Goal: Task Accomplishment & Management: Use online tool/utility

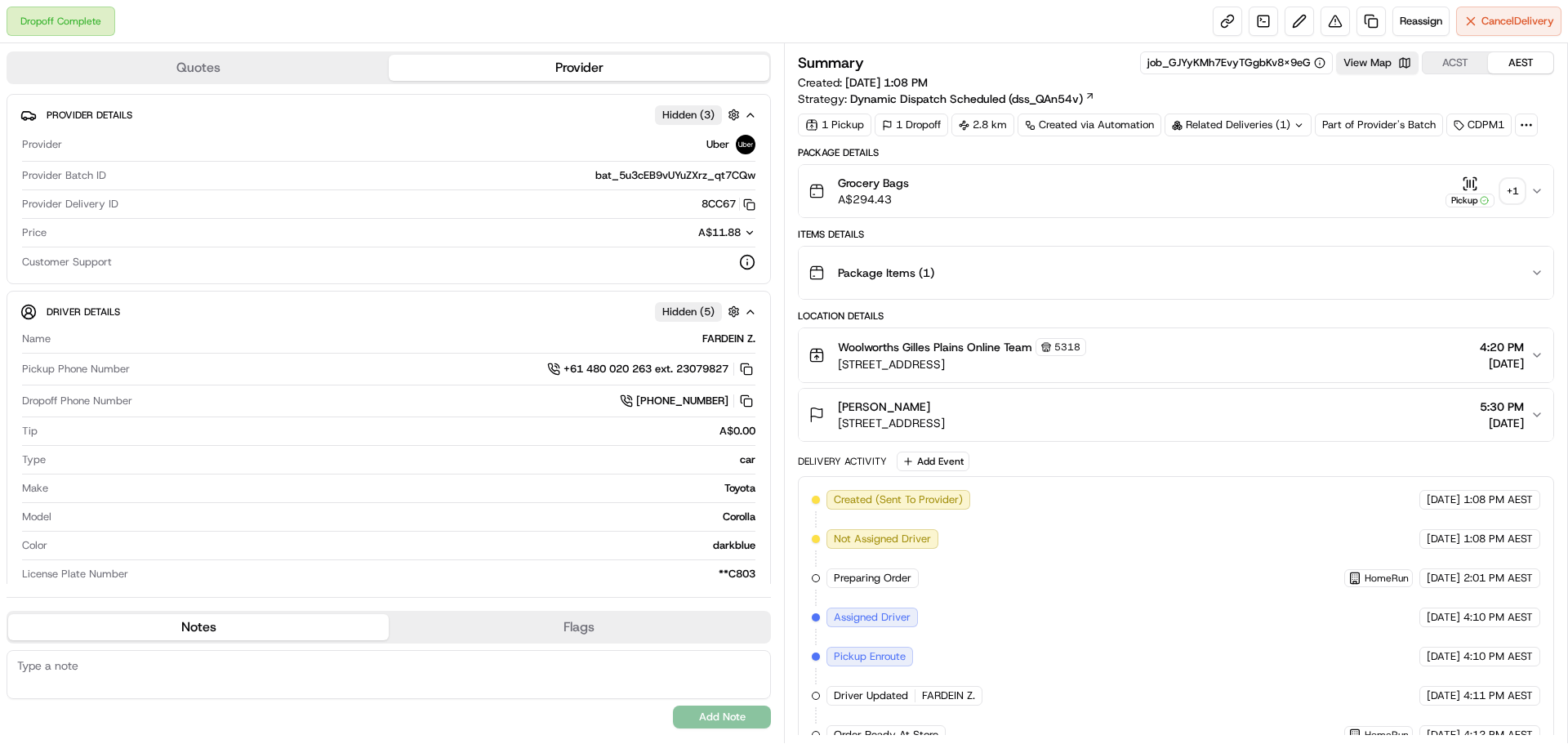
click at [1521, 187] on div "+ 1" at bounding box center [1513, 191] width 23 height 23
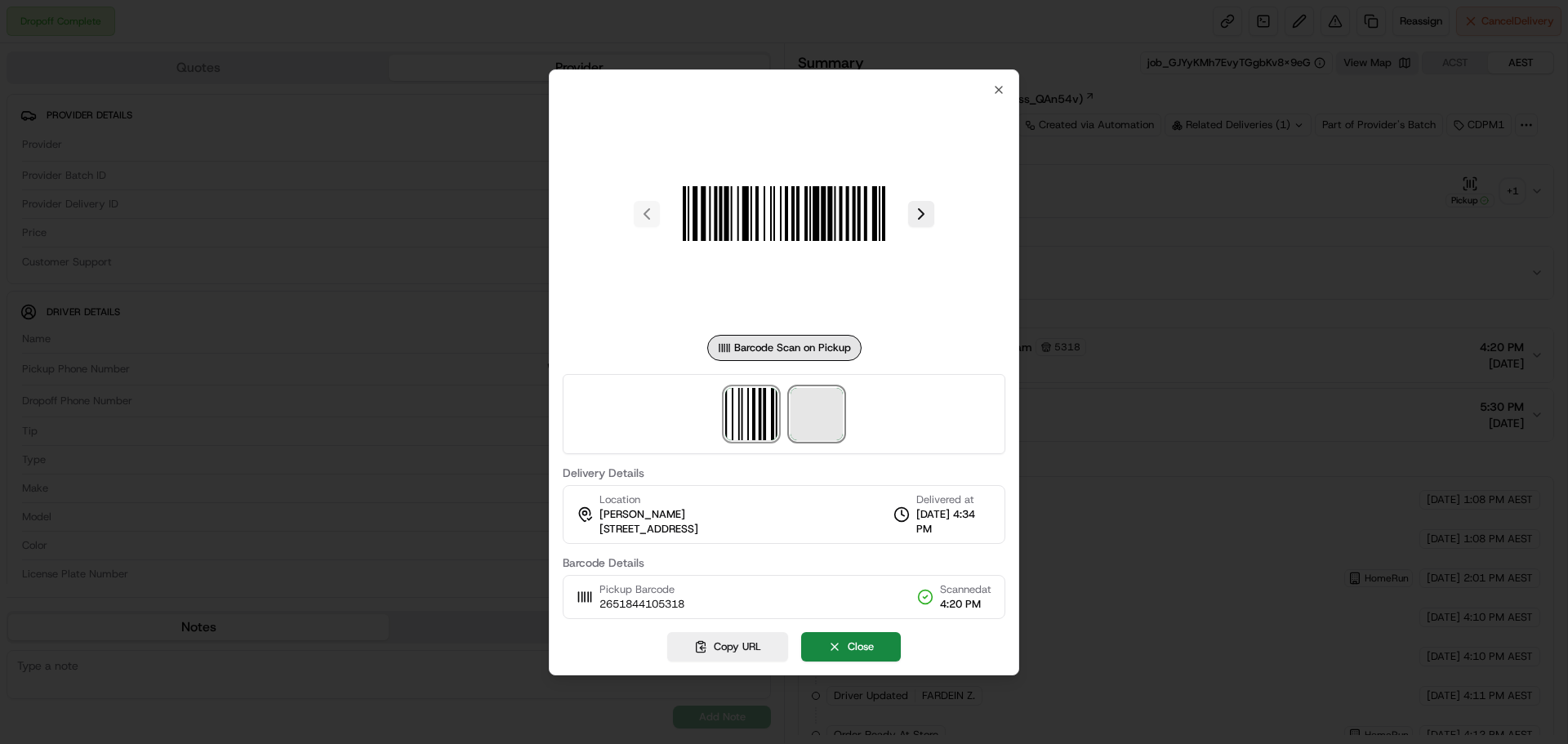
click at [821, 404] on span at bounding box center [816, 413] width 52 height 52
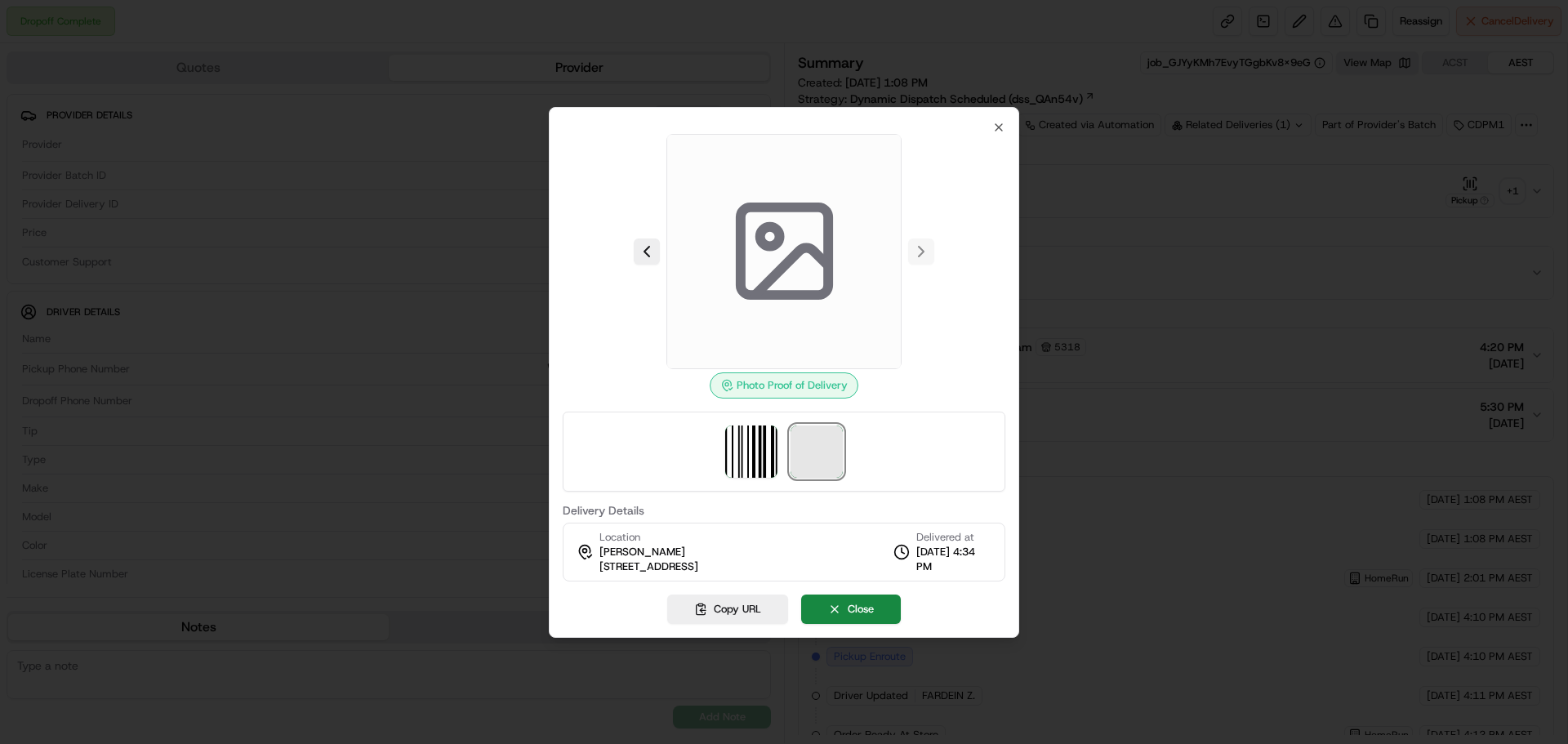
click at [817, 441] on span at bounding box center [816, 451] width 52 height 52
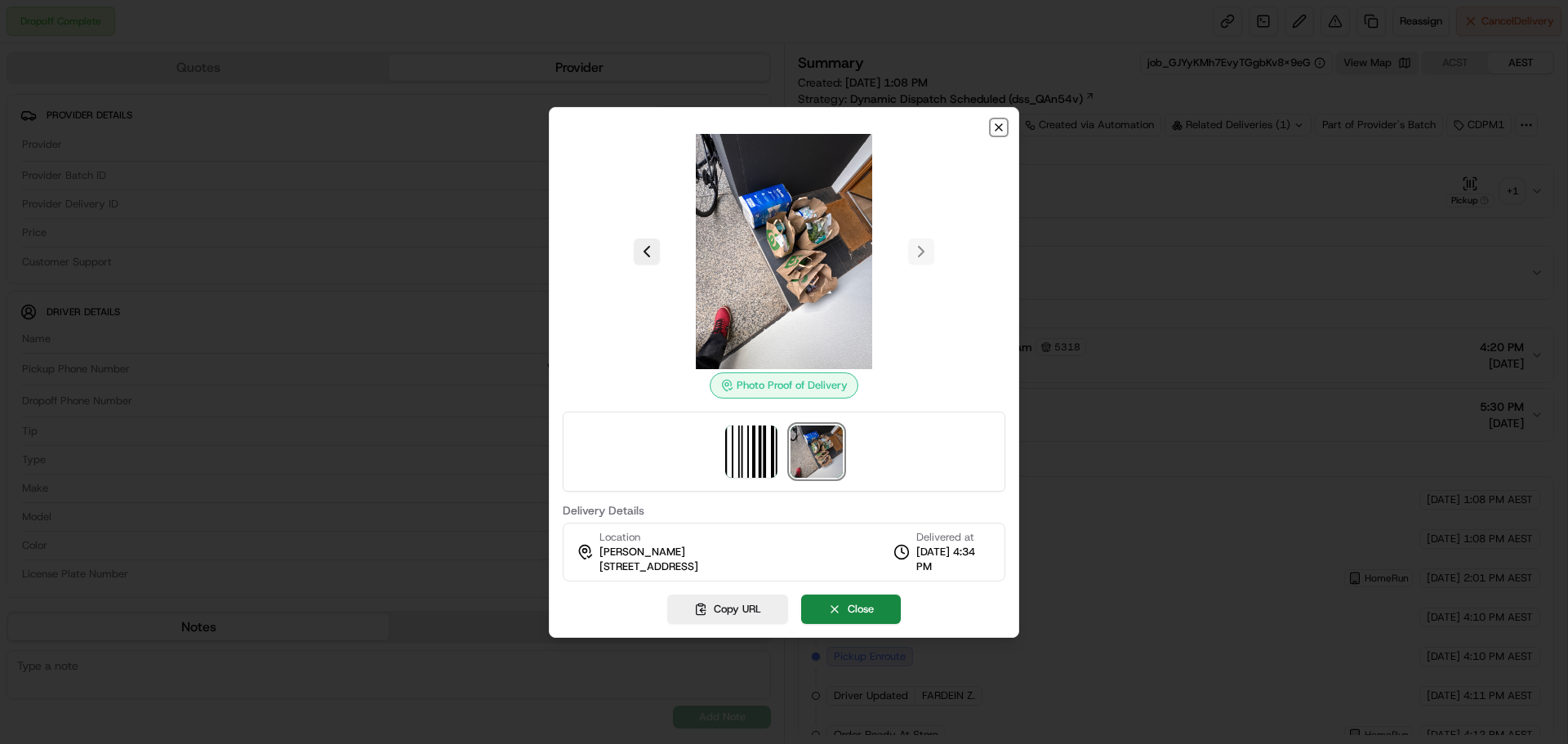
click at [994, 127] on icon "button" at bounding box center [998, 127] width 13 height 13
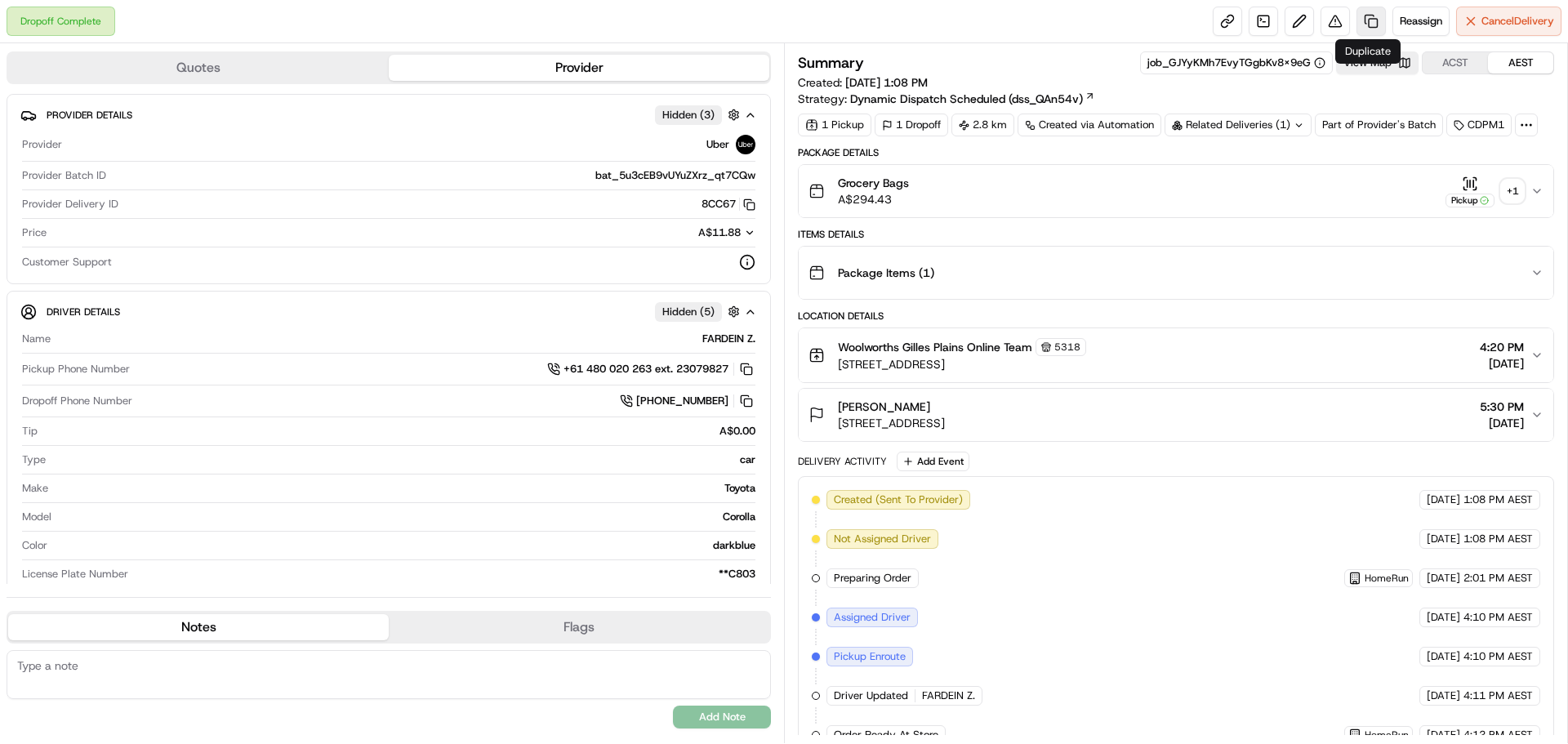
click at [1361, 21] on link at bounding box center [1370, 20] width 29 height 29
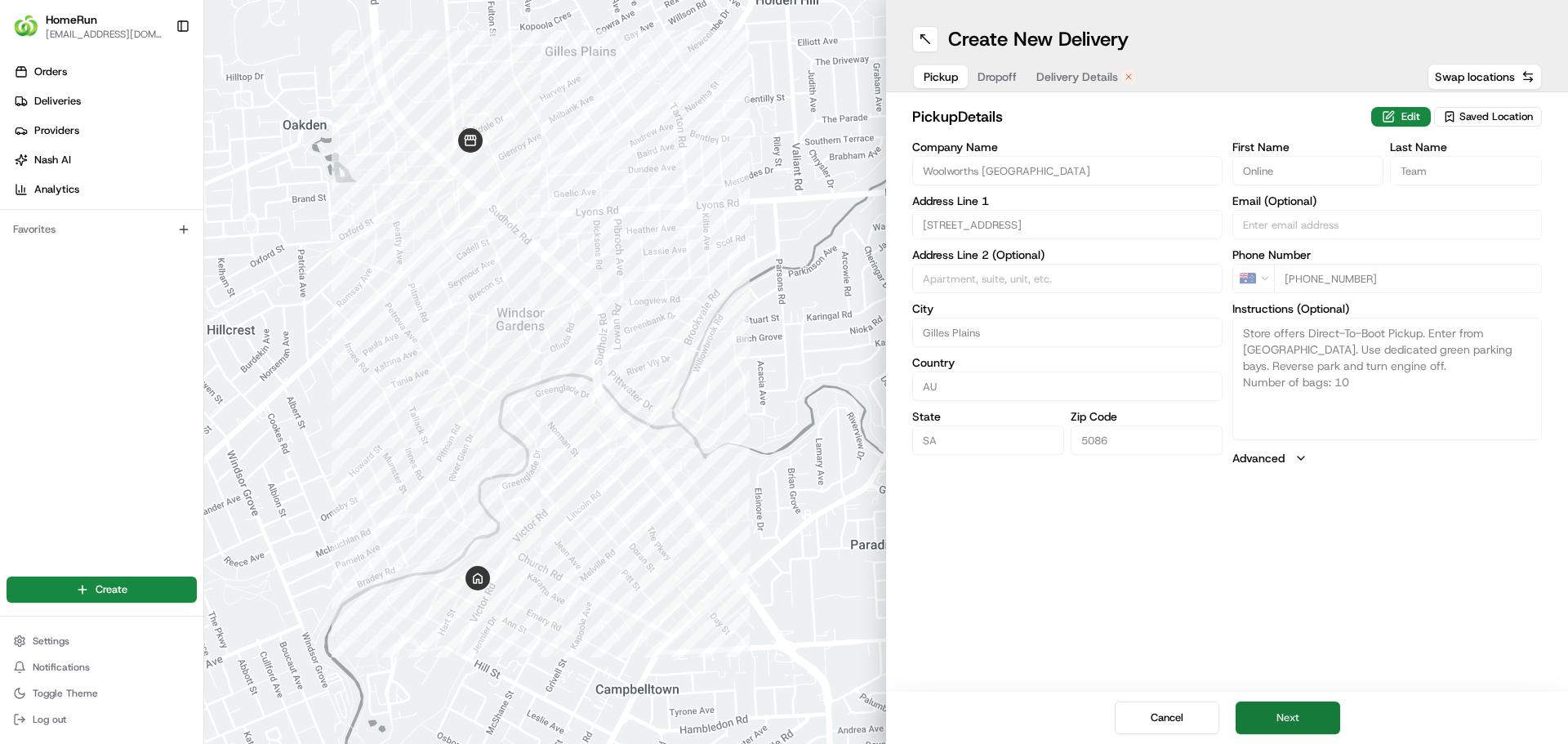
click at [1284, 717] on button "Next" at bounding box center [1287, 718] width 105 height 33
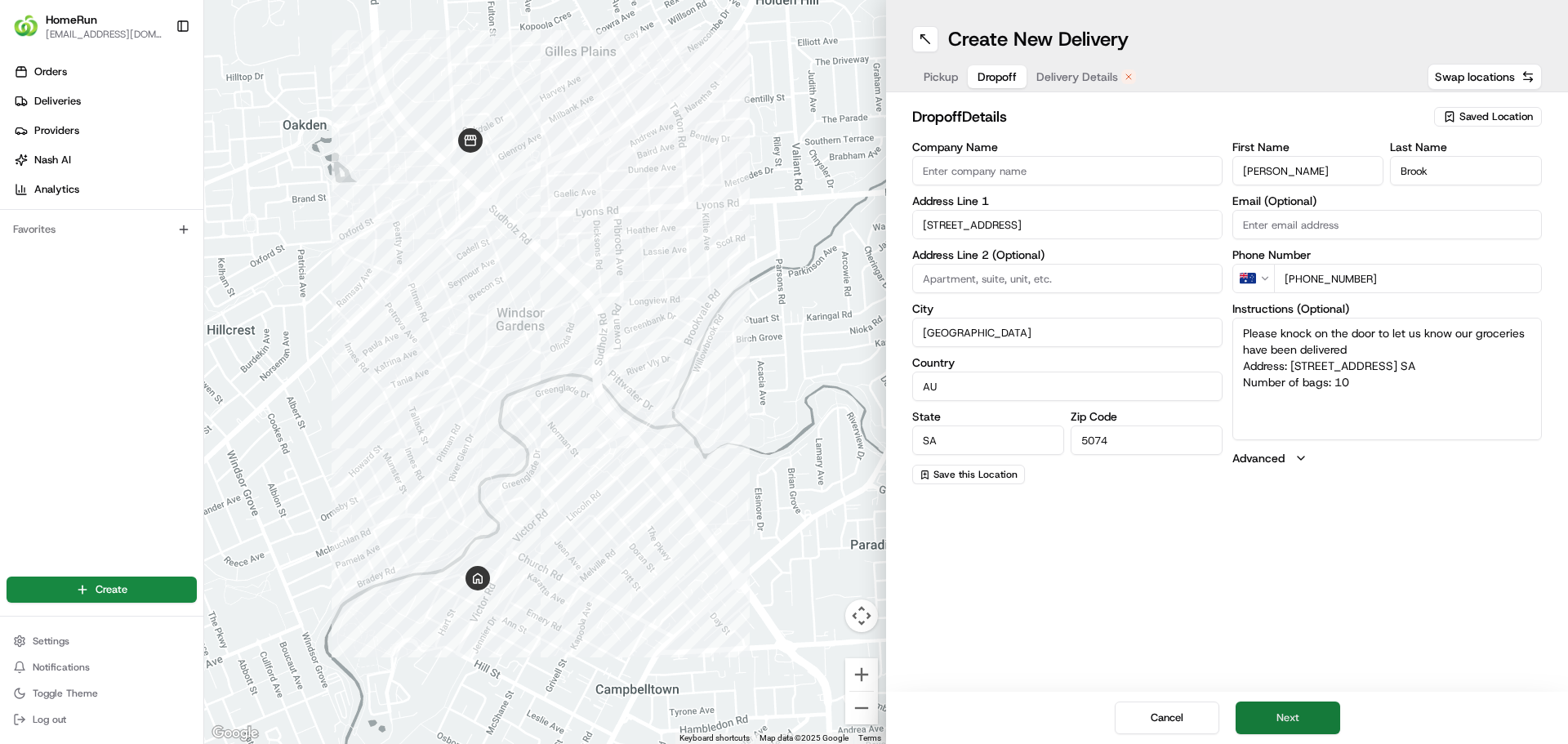
click at [1284, 717] on button "Next" at bounding box center [1287, 718] width 105 height 33
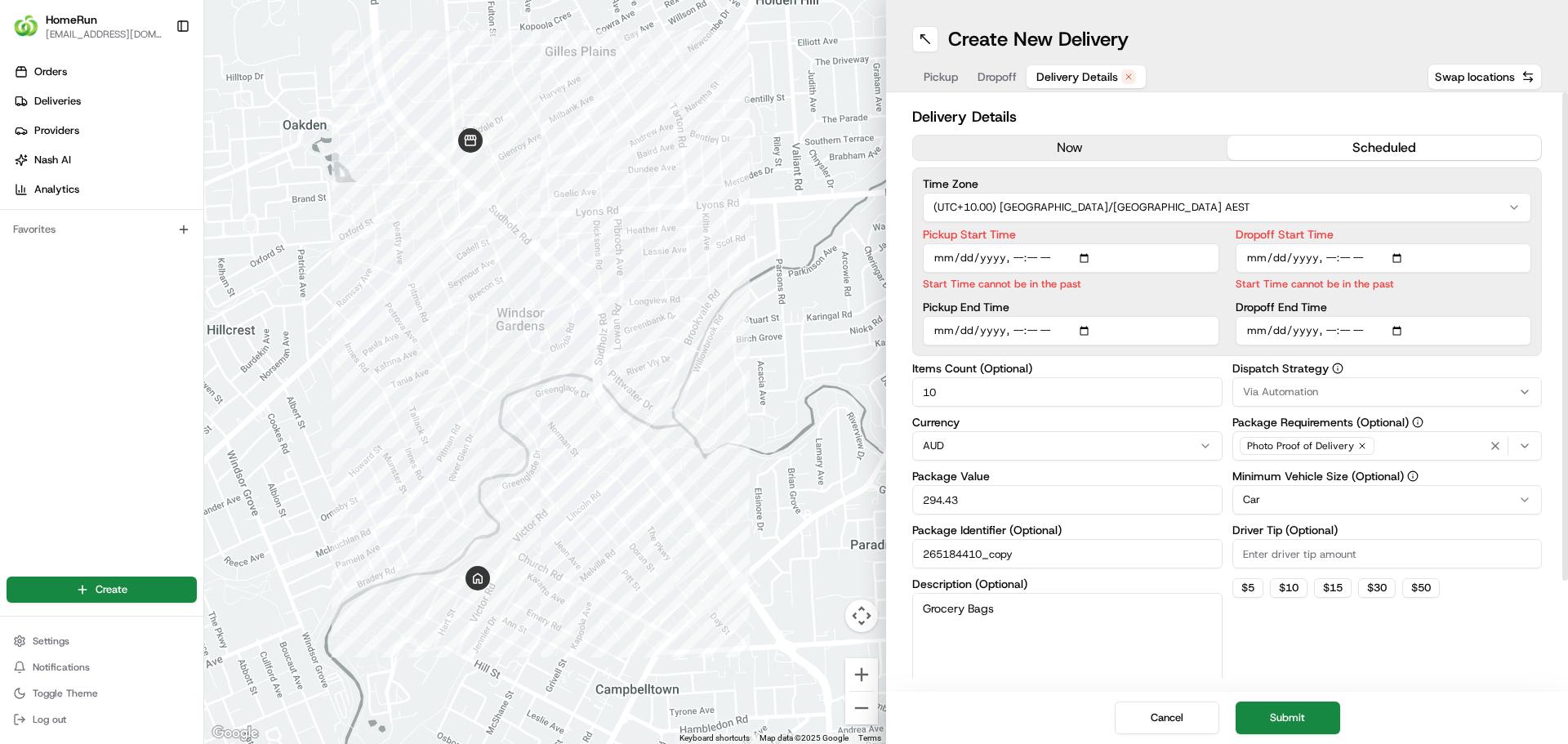
click at [1069, 137] on button "now" at bounding box center [1070, 148] width 315 height 25
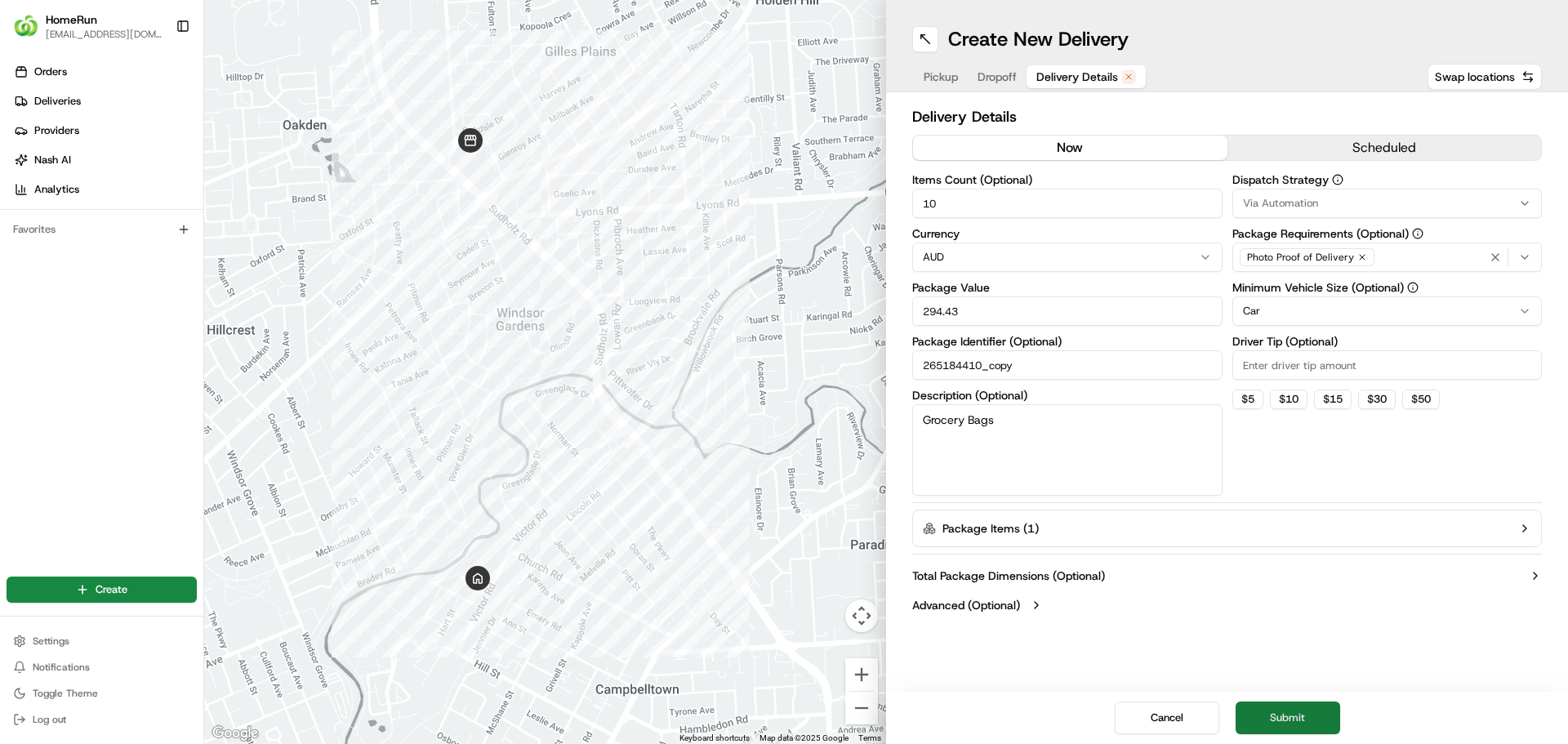
click at [1300, 723] on button "Submit" at bounding box center [1287, 718] width 105 height 33
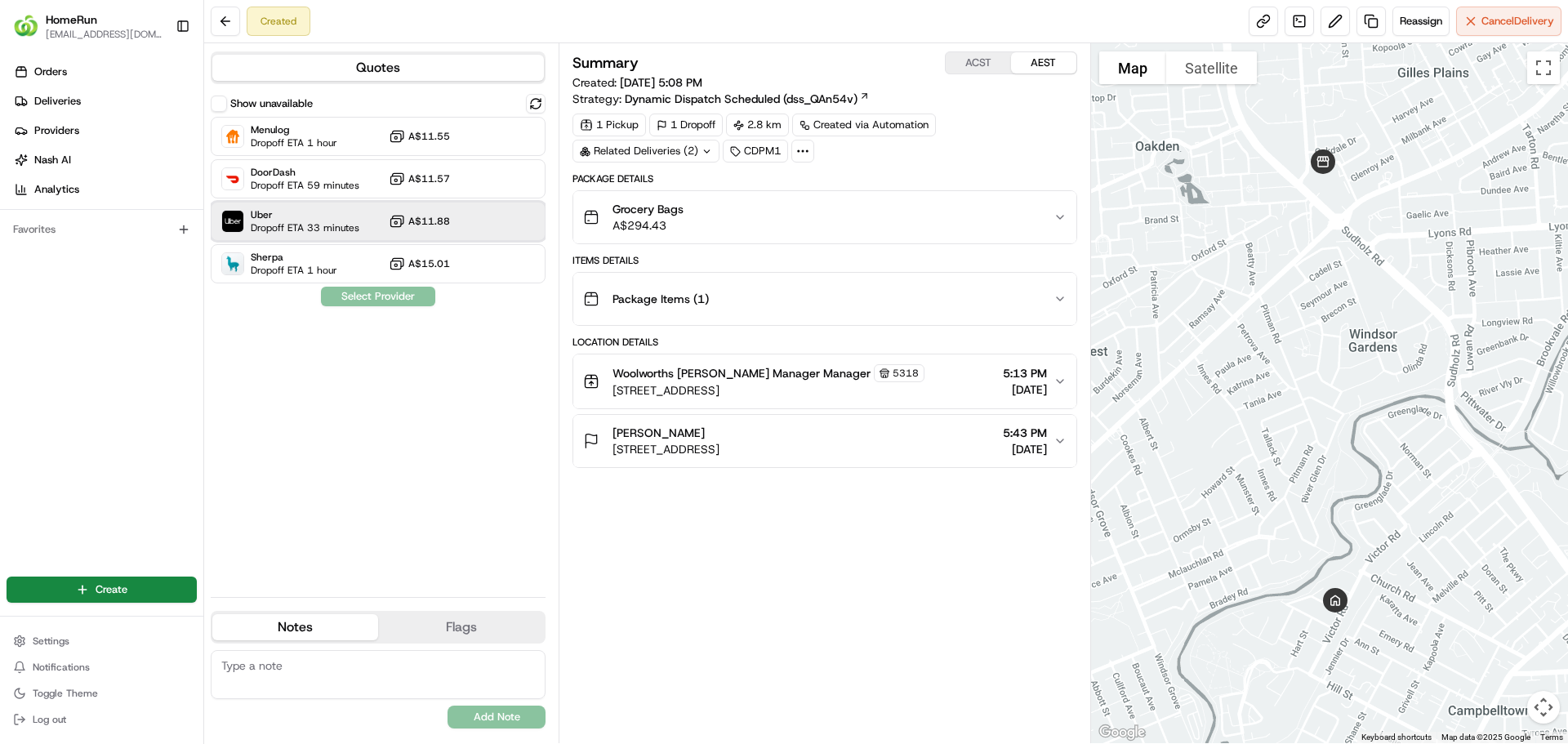
click at [480, 237] on div "Uber Dropoff ETA 33 minutes A$11.88" at bounding box center [378, 221] width 335 height 40
click at [387, 293] on button "Assign Provider" at bounding box center [378, 296] width 116 height 19
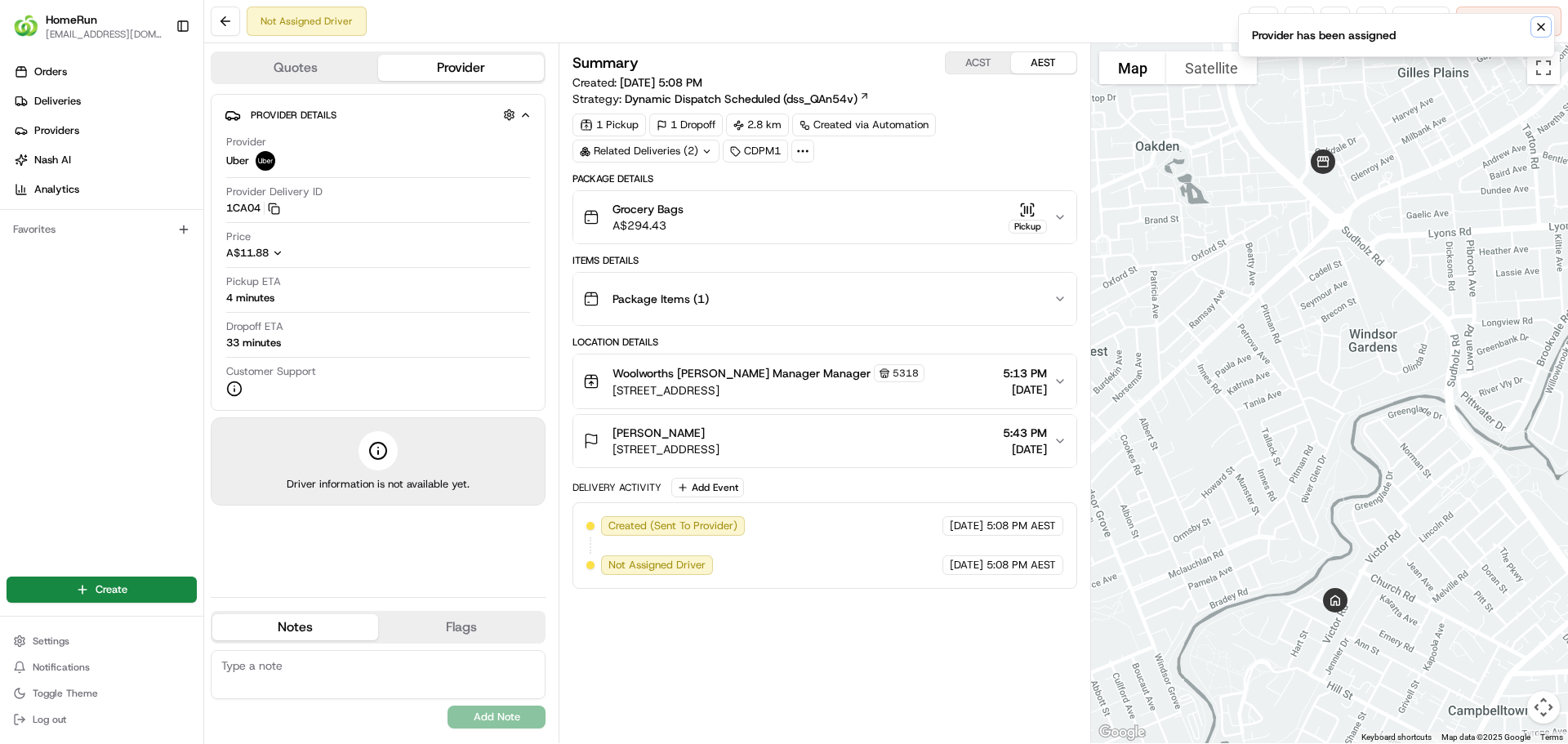
click at [1535, 29] on icon "Notifications (F8)" at bounding box center [1541, 26] width 13 height 13
click at [1258, 20] on link at bounding box center [1263, 20] width 29 height 29
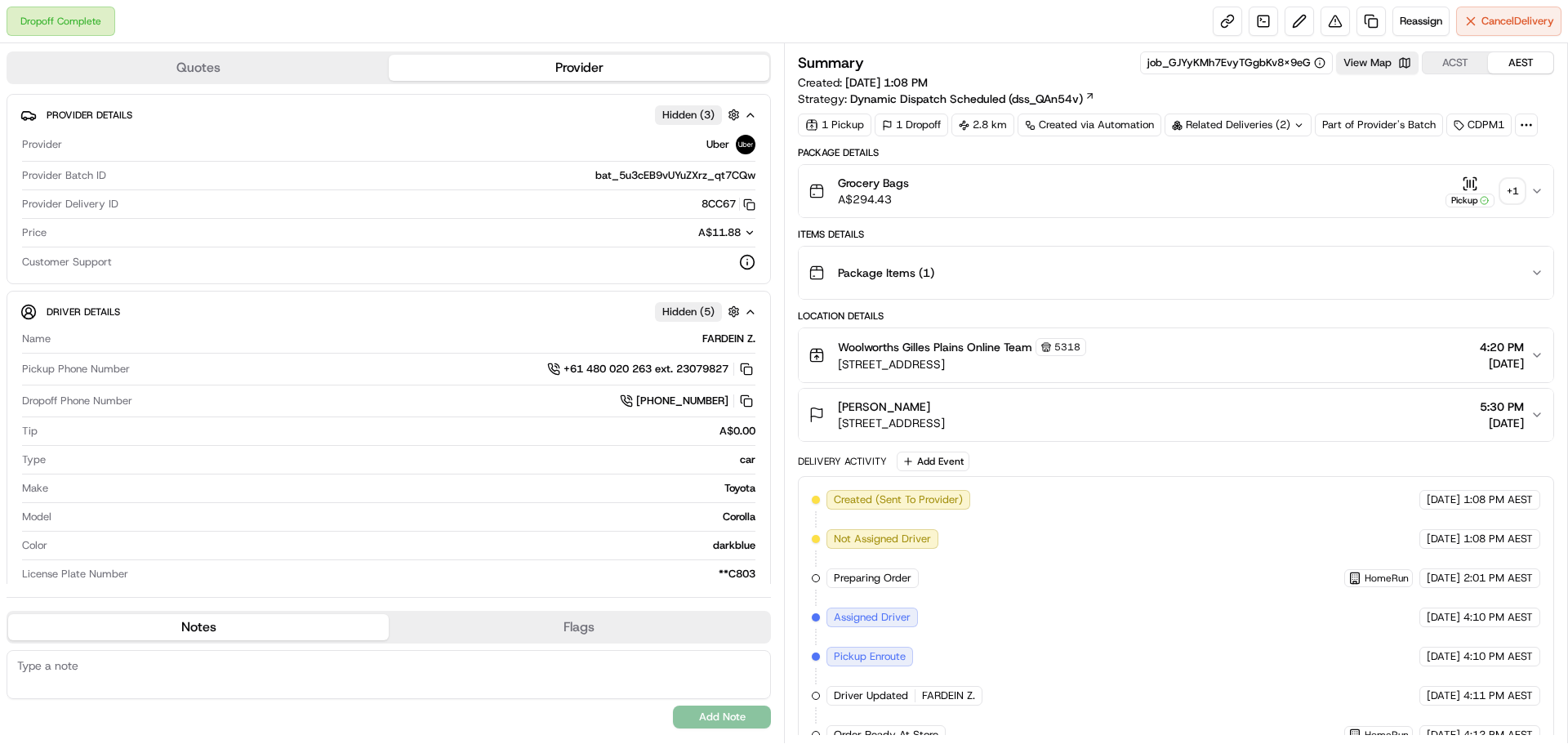
click at [1238, 120] on div "Related Deliveries (2)" at bounding box center [1237, 125] width 147 height 23
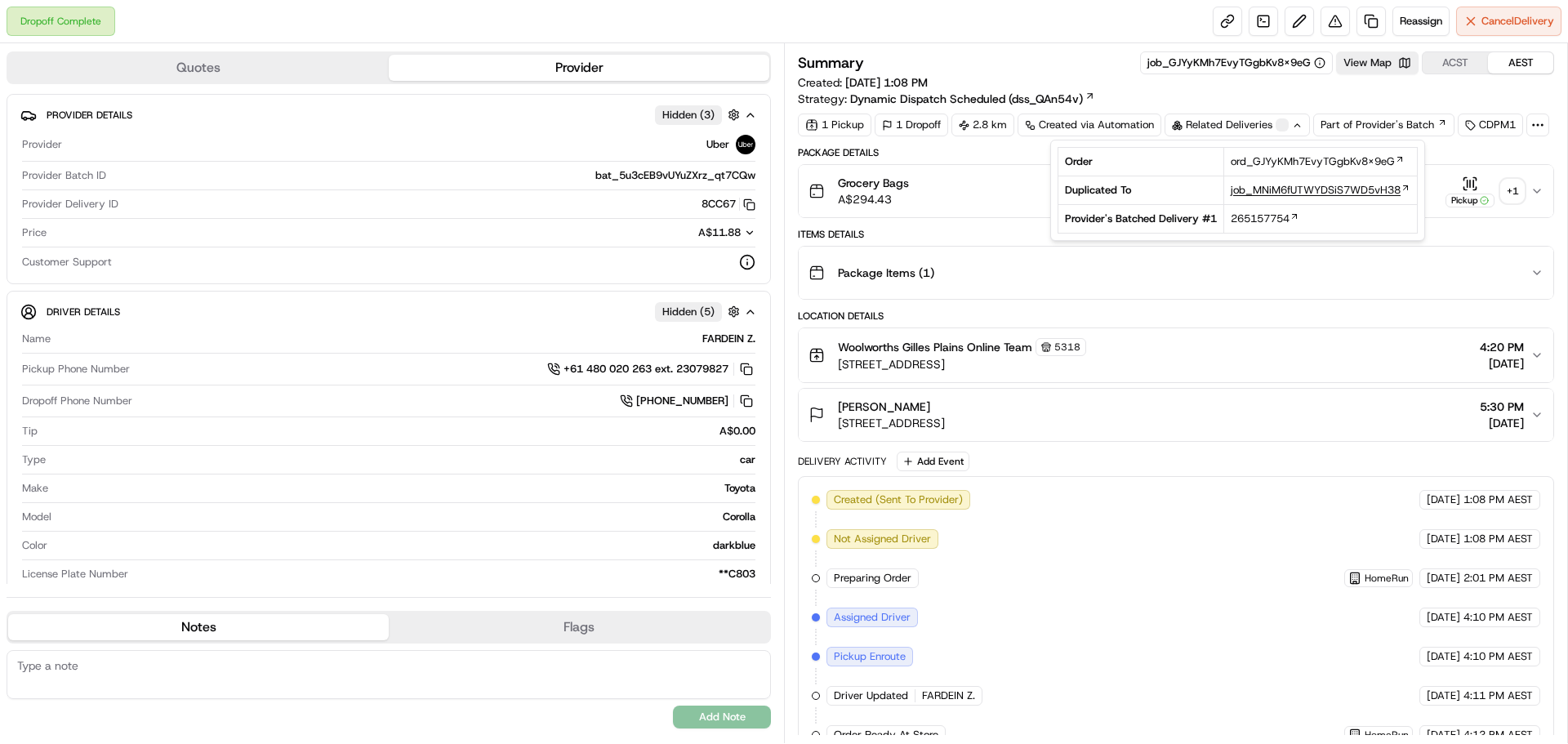
click at [1259, 193] on span "job_MNiM6fUTWYDSiS7WD5vH38" at bounding box center [1315, 190] width 170 height 15
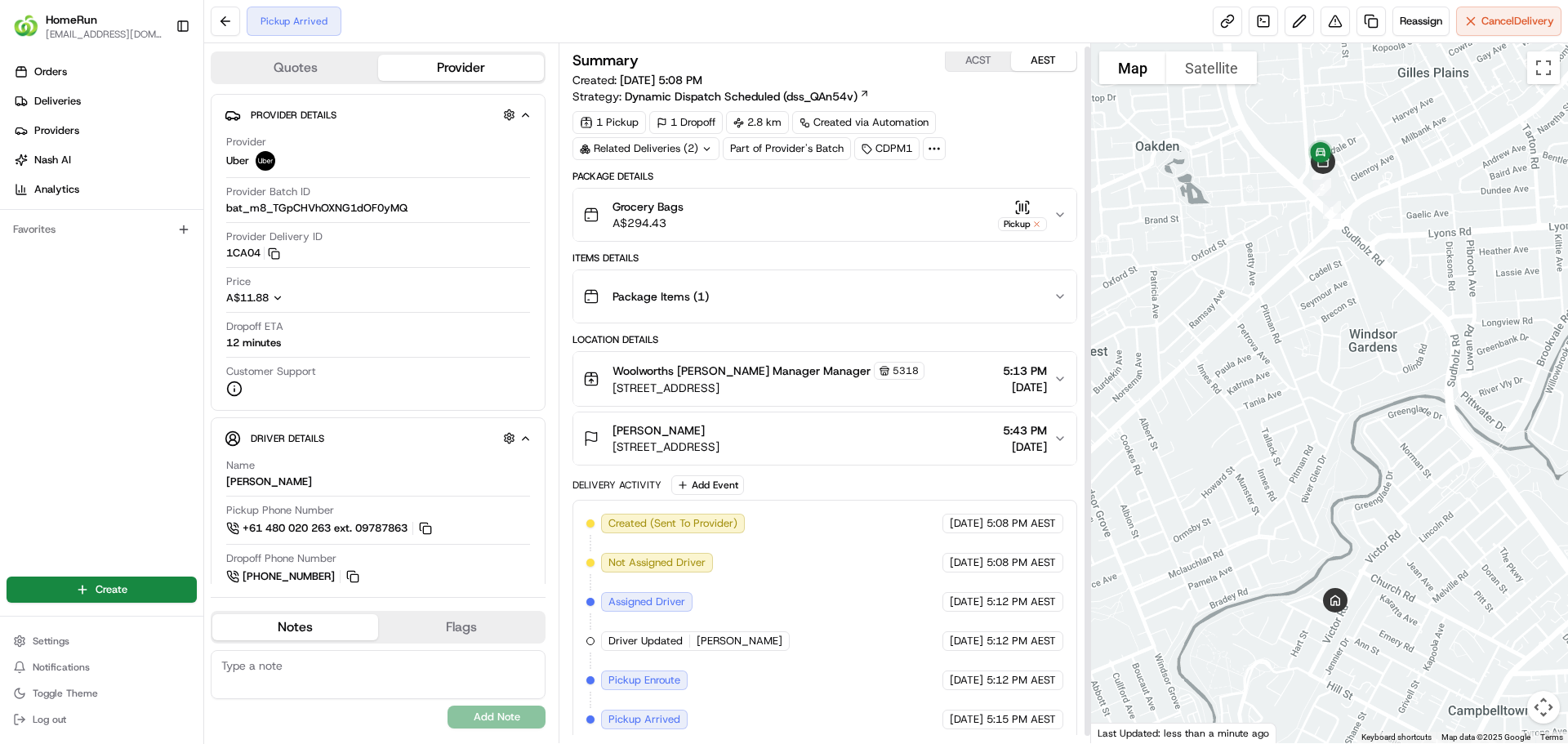
scroll to position [11, 0]
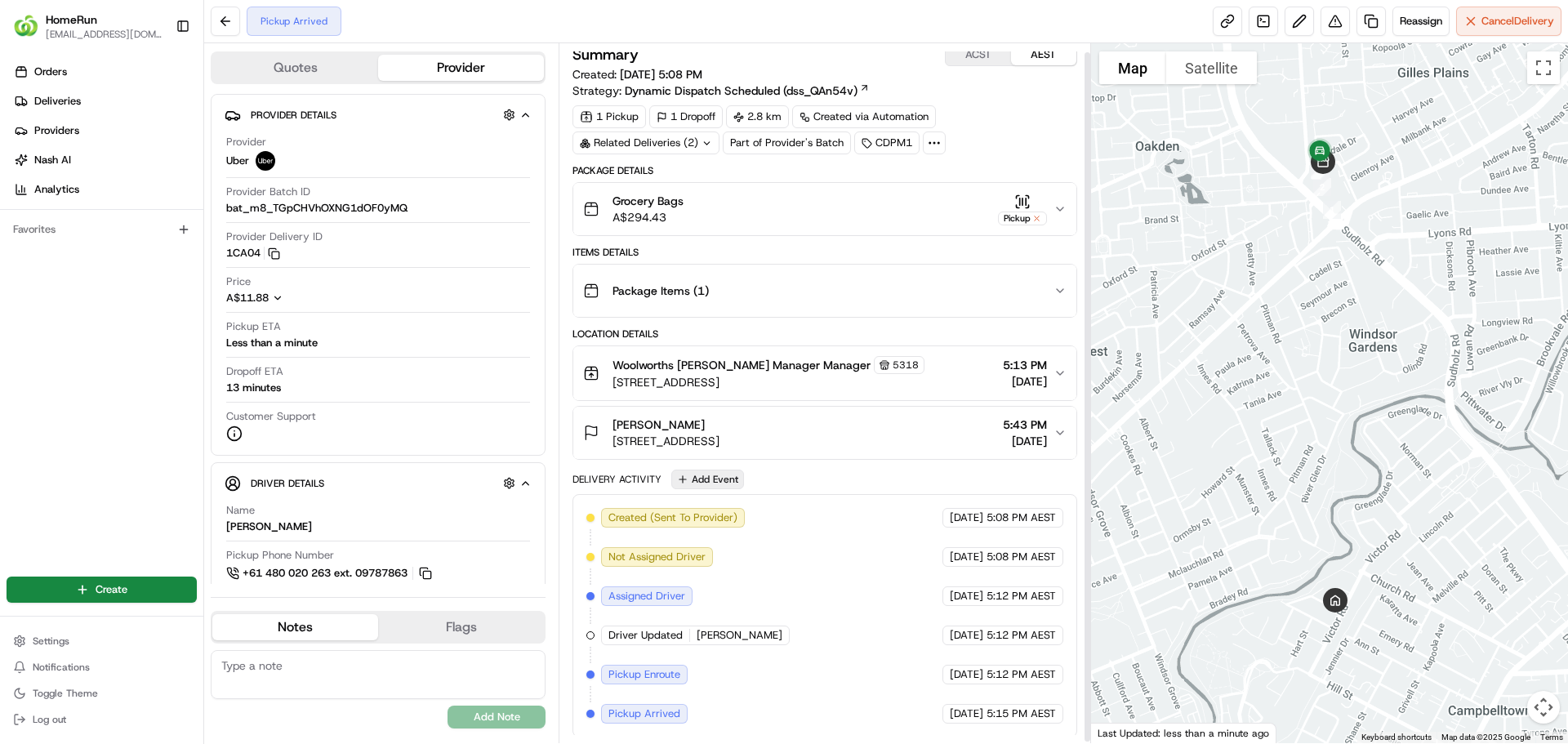
scroll to position [11, 0]
click at [500, 483] on button "button" at bounding box center [508, 483] width 20 height 20
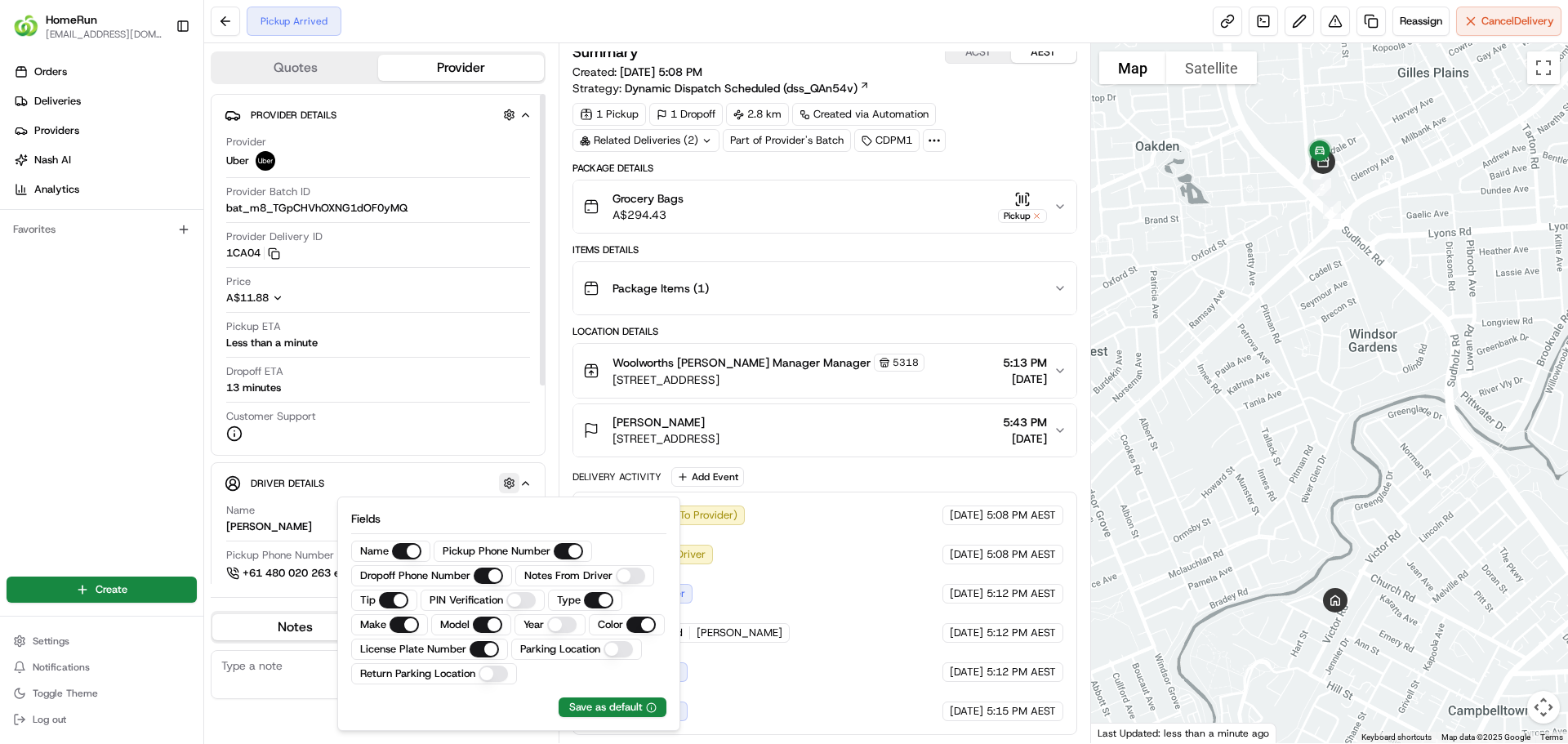
click at [500, 483] on button "button" at bounding box center [508, 483] width 20 height 20
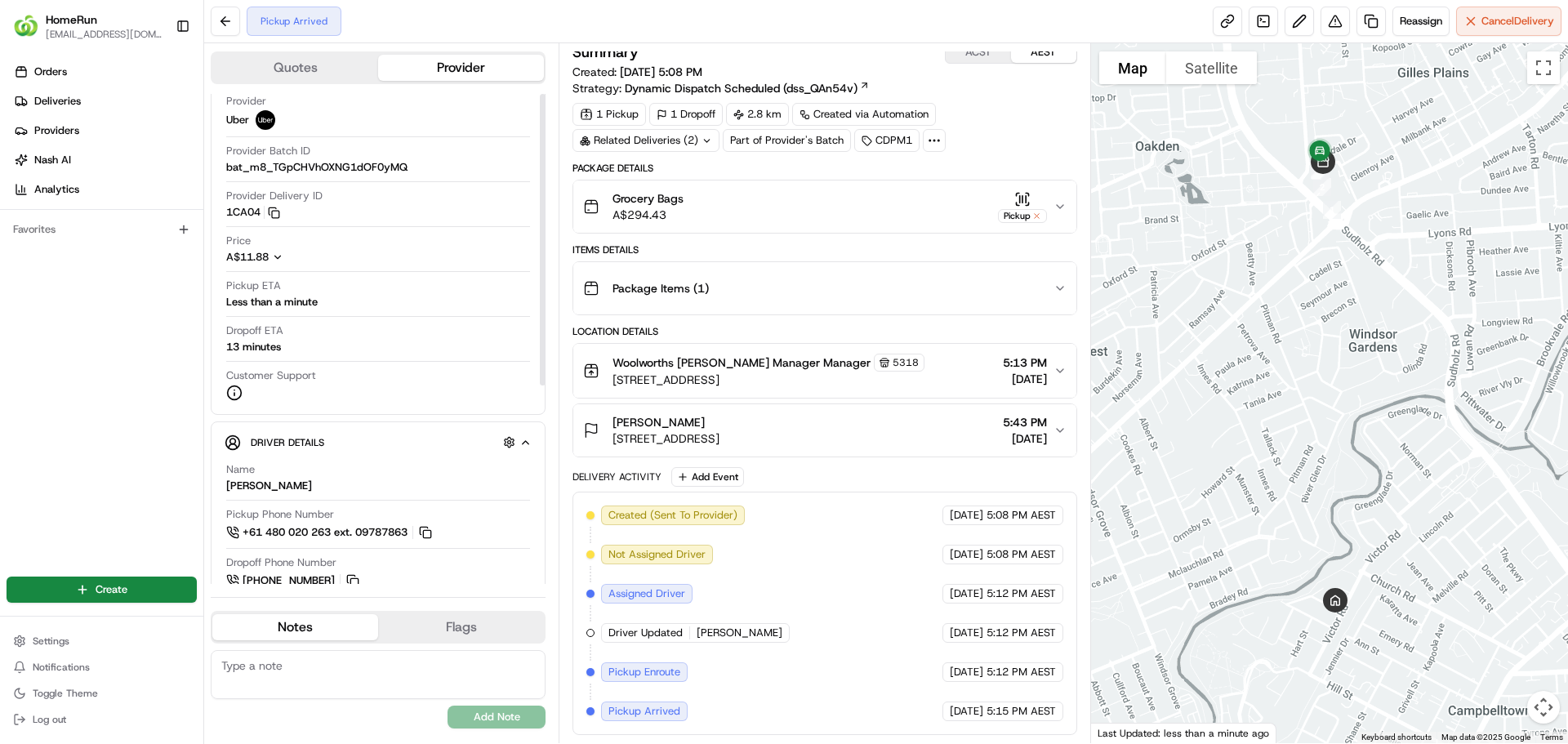
scroll to position [0, 0]
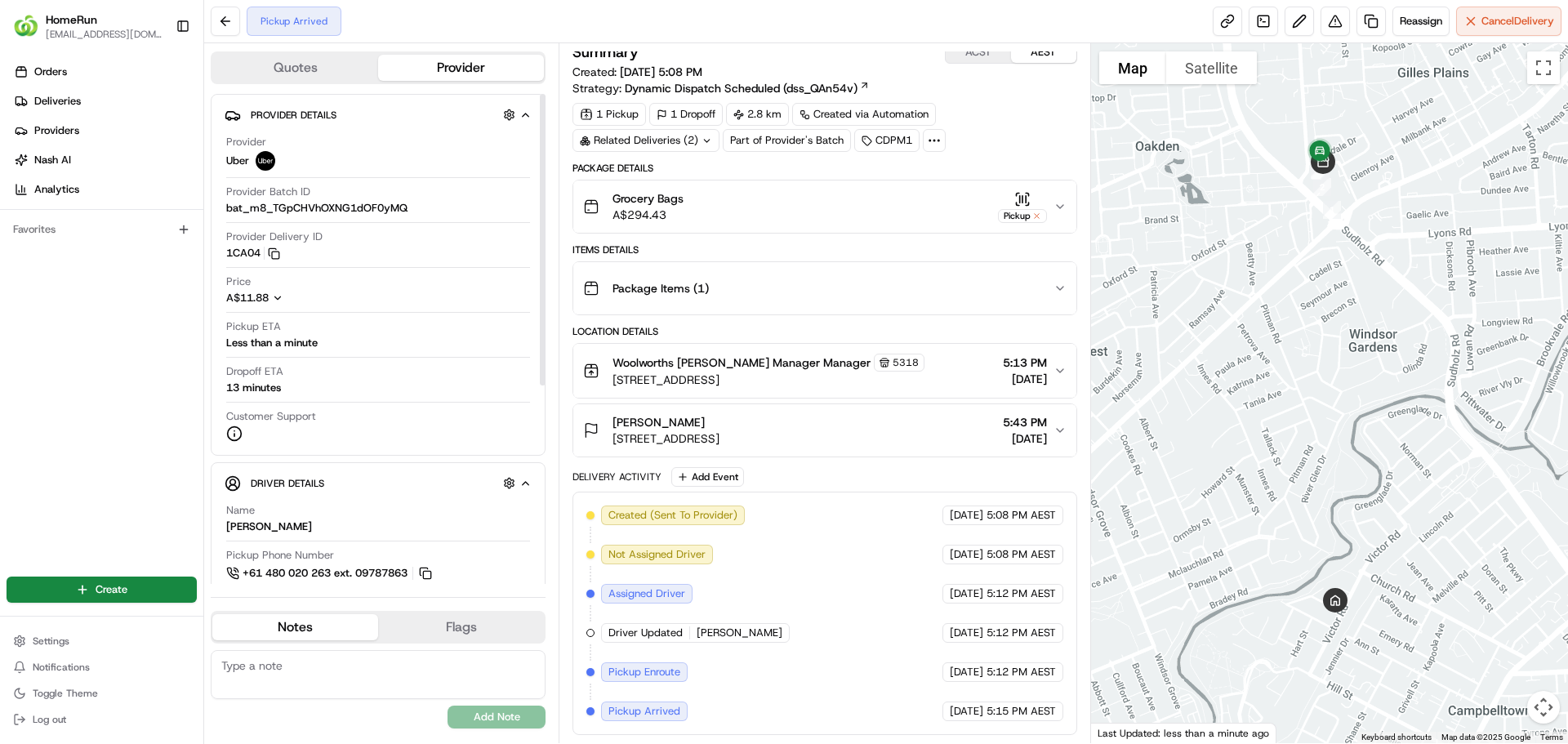
click at [164, 321] on div "Orders Deliveries Providers Nash AI Analytics Favorites" at bounding box center [101, 306] width 203 height 508
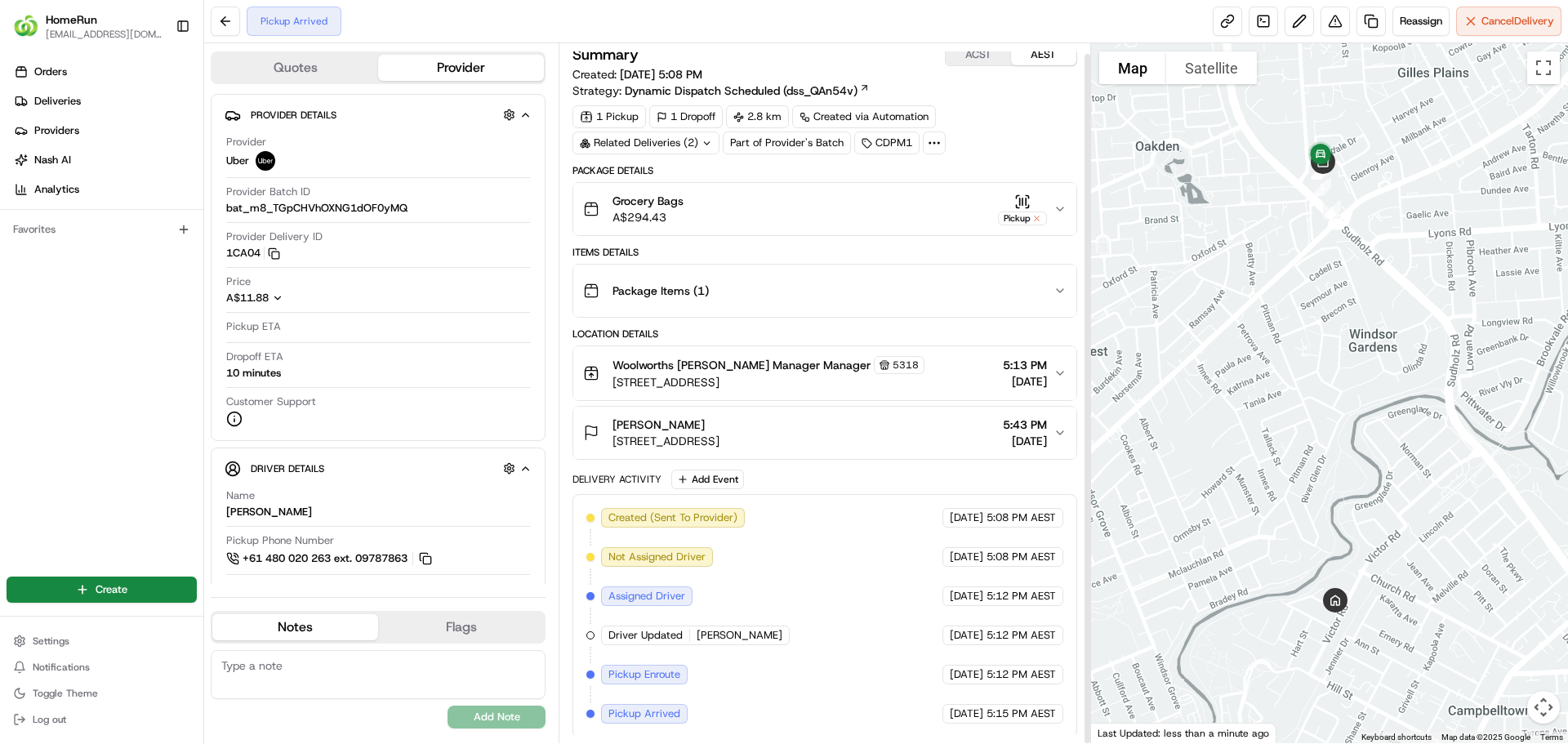
scroll to position [11, 0]
click at [1022, 193] on icon "button" at bounding box center [1022, 199] width 17 height 17
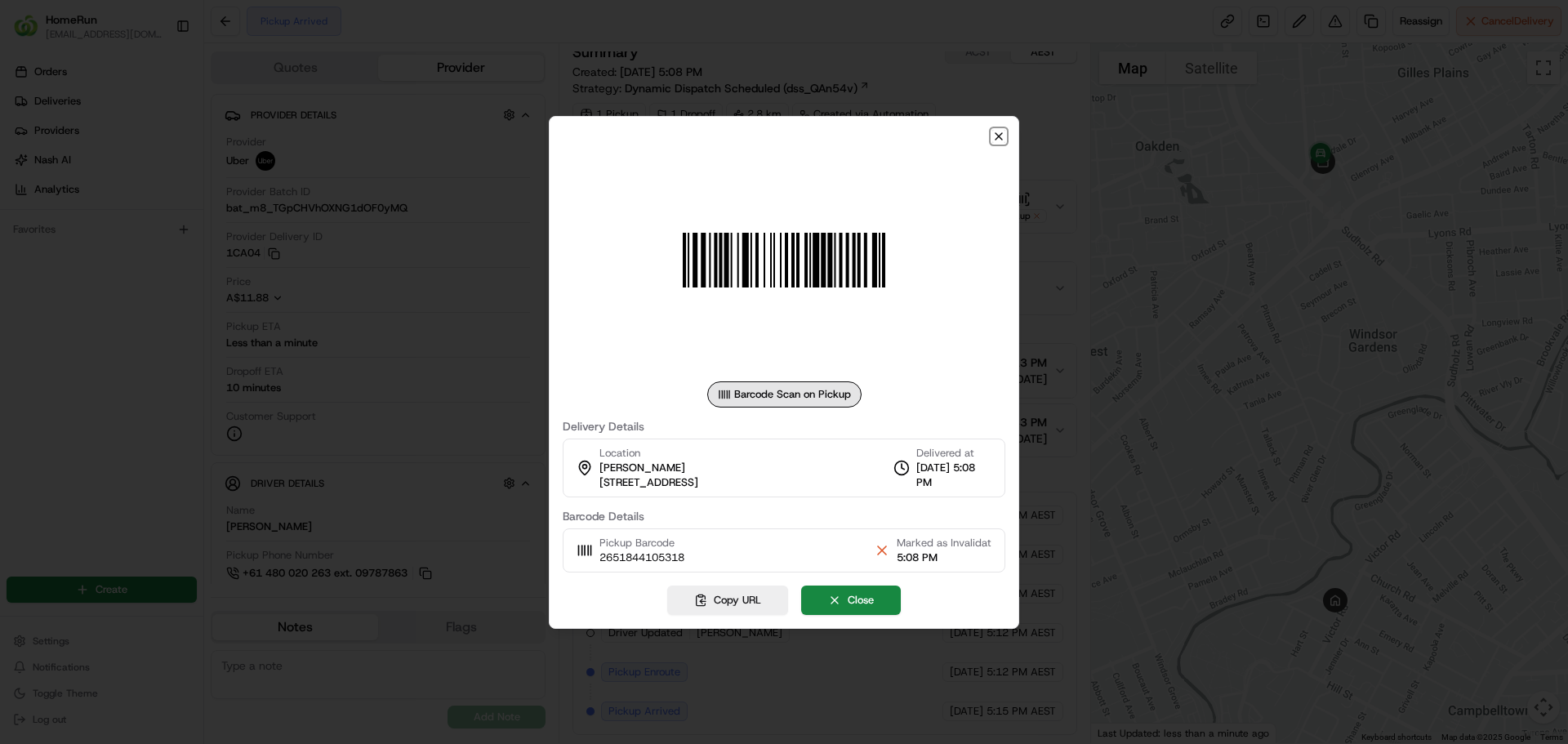
click at [1000, 135] on icon "button" at bounding box center [998, 135] width 6 height 6
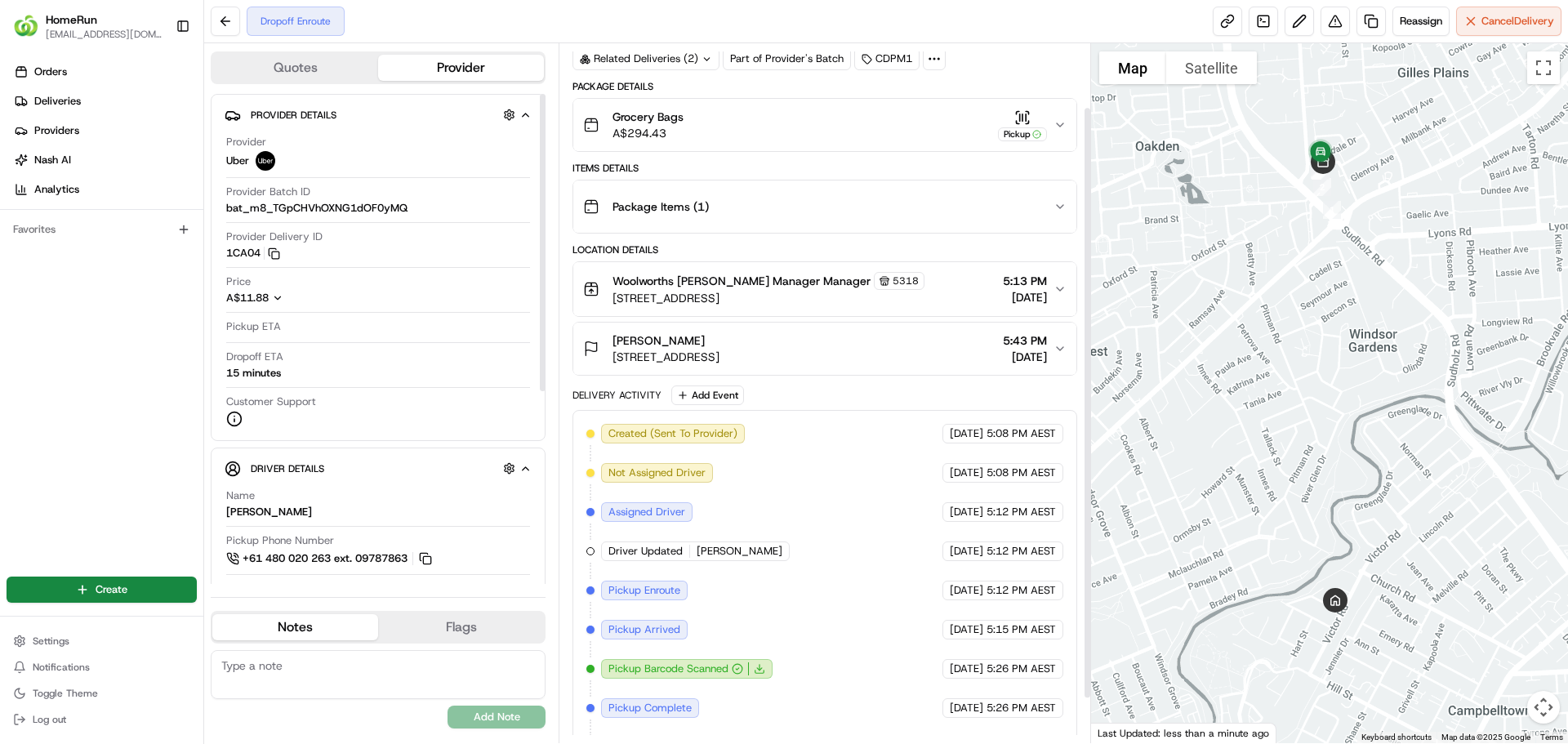
scroll to position [128, 0]
